Goal: Navigation & Orientation: Find specific page/section

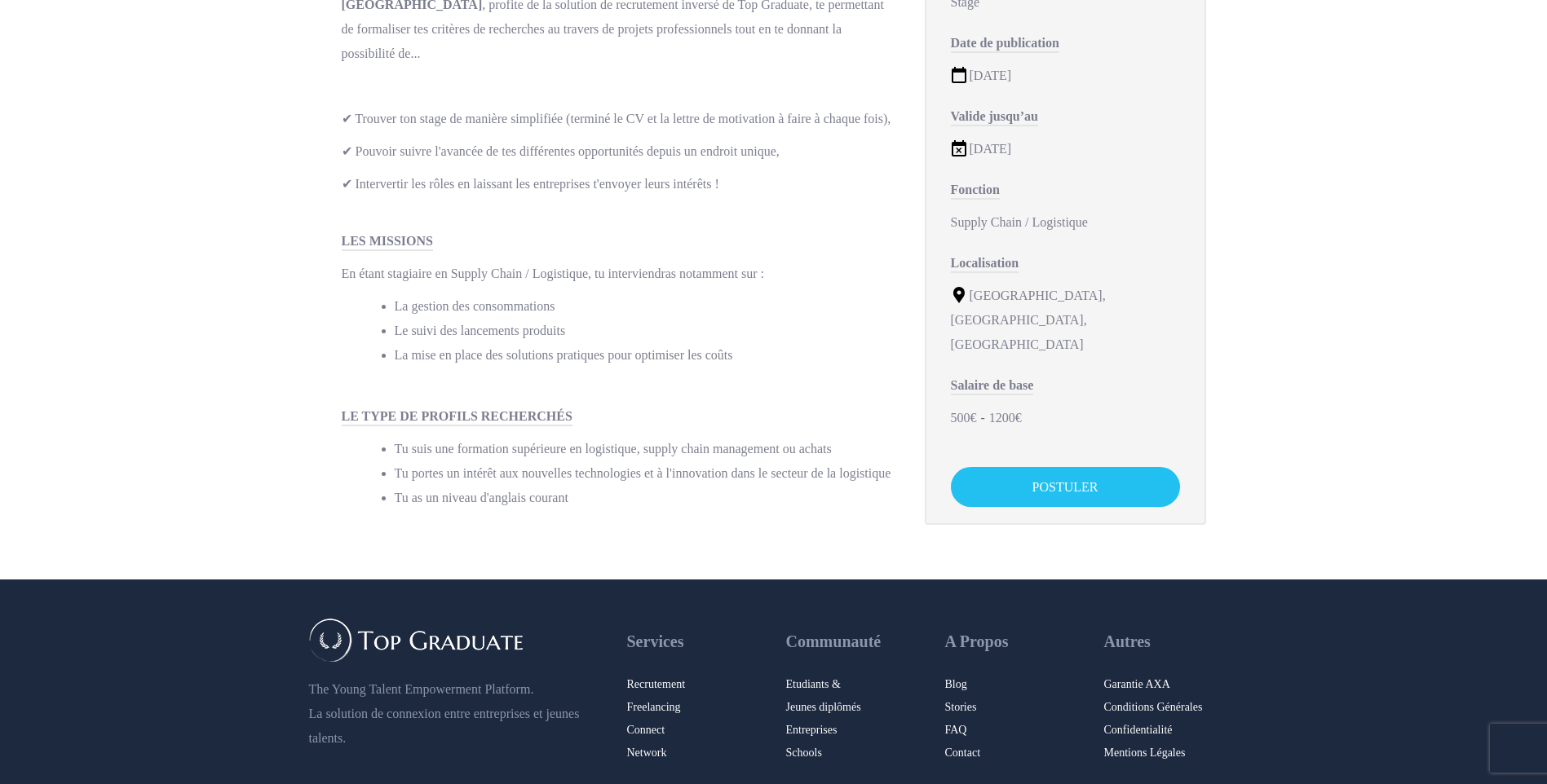
scroll to position [326, 0]
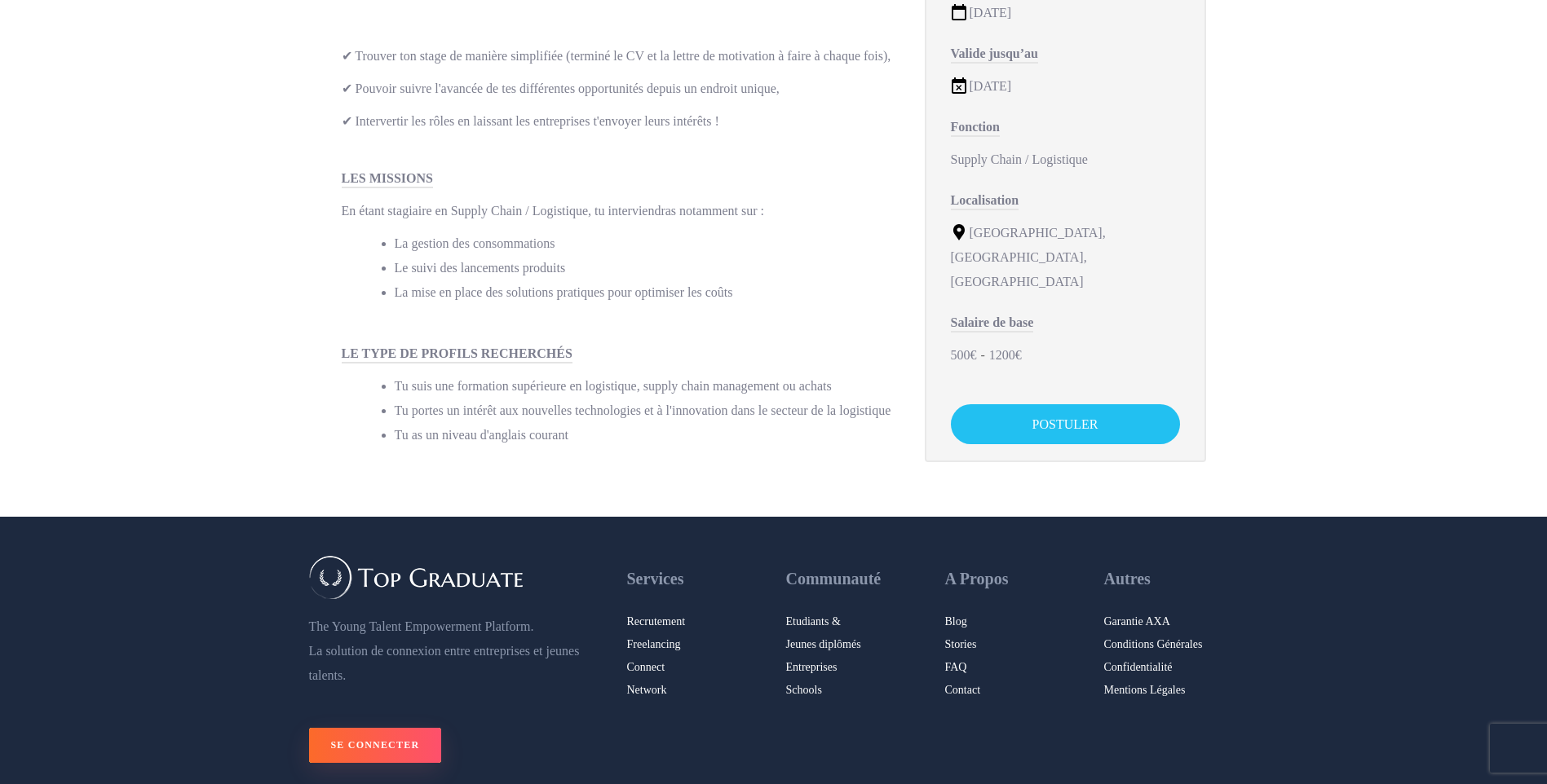
click at [394, 736] on span "Se Connecter" at bounding box center [376, 745] width 89 height 19
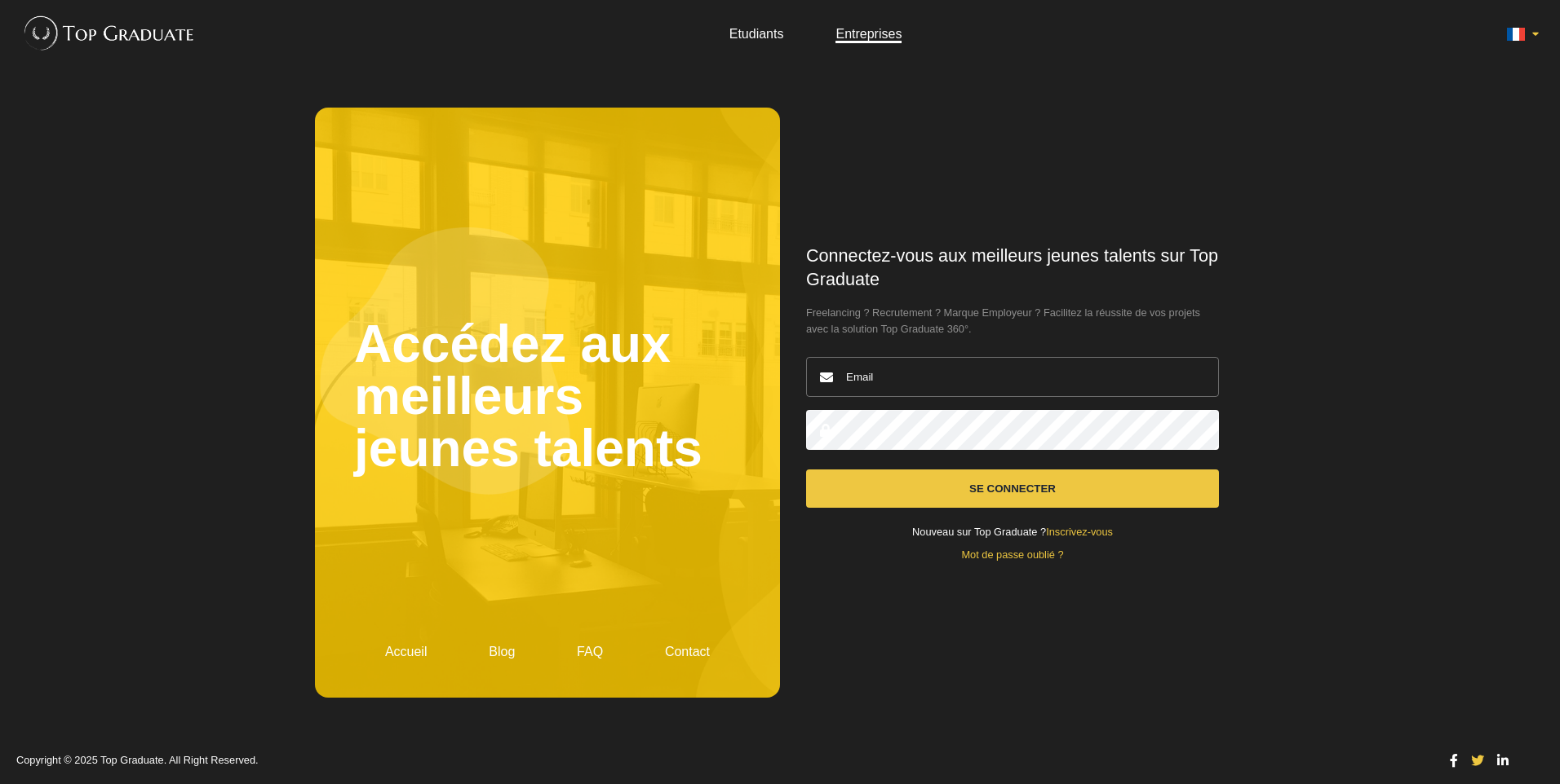
click at [765, 28] on link "Etudiants" at bounding box center [757, 34] width 55 height 14
